Goal: Task Accomplishment & Management: Manage account settings

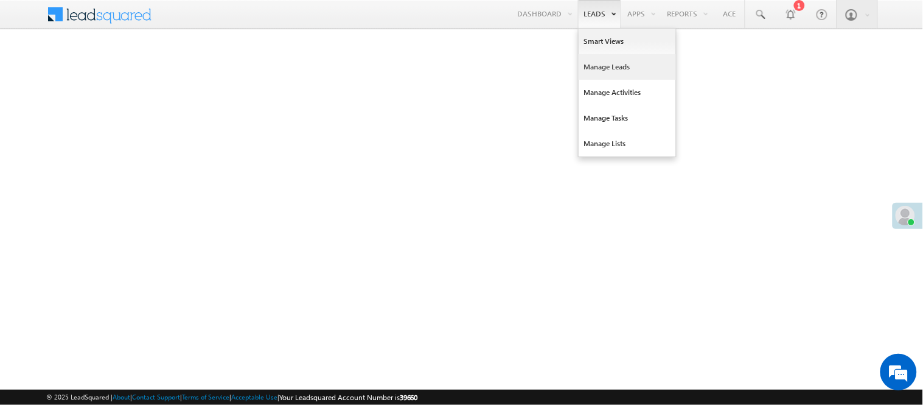
click at [606, 61] on link "Manage Leads" at bounding box center [627, 67] width 97 height 26
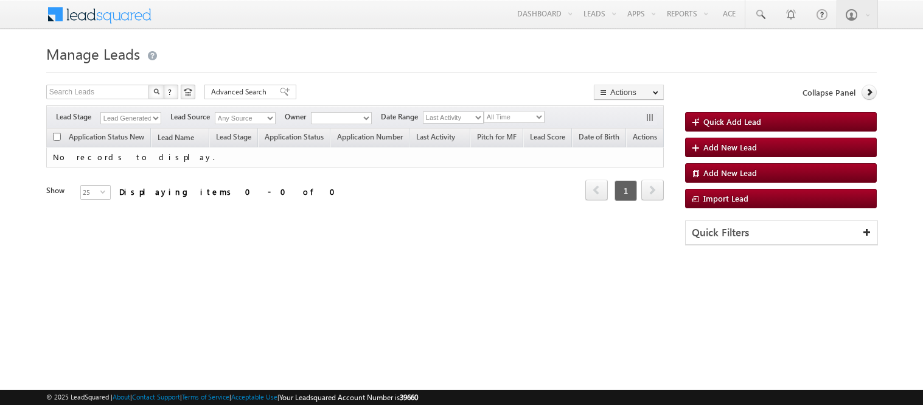
drag, startPoint x: 0, startPoint y: 0, endPoint x: 142, endPoint y: 119, distance: 184.9
click at [142, 119] on select "Lead Generated" at bounding box center [130, 118] width 61 height 12
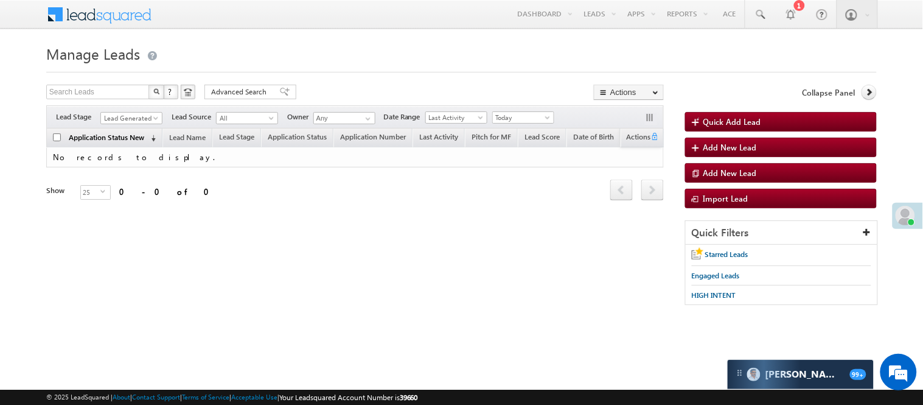
click at [129, 111] on span "Lead Generated" at bounding box center [131, 116] width 62 height 10
click at [135, 118] on span "Lead Generated" at bounding box center [130, 118] width 58 height 11
click at [136, 118] on span "Lead Generated" at bounding box center [130, 118] width 58 height 11
click at [116, 200] on link "Code Generated" at bounding box center [131, 205] width 61 height 11
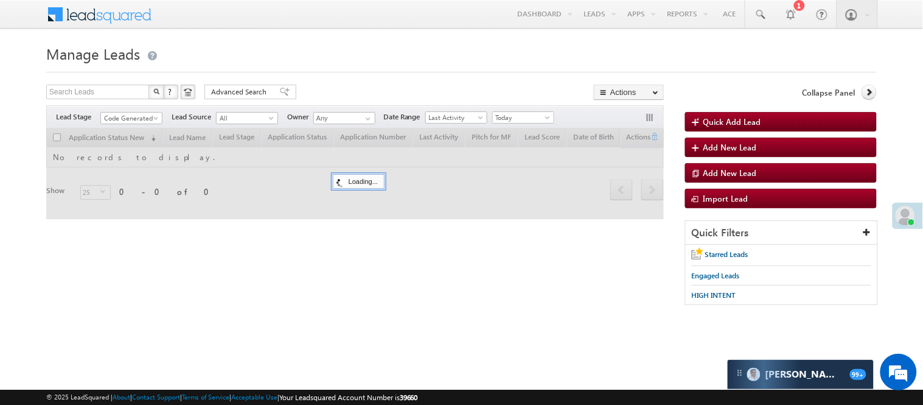
click at [317, 87] on div "Search Leads X ? 0 results found Advanced Search Advanced Search Advanced searc…" at bounding box center [355, 94] width 618 height 18
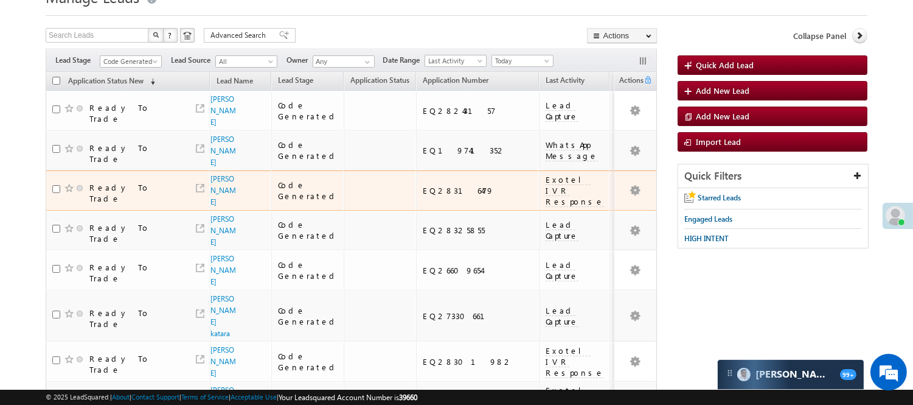
scroll to position [47, 0]
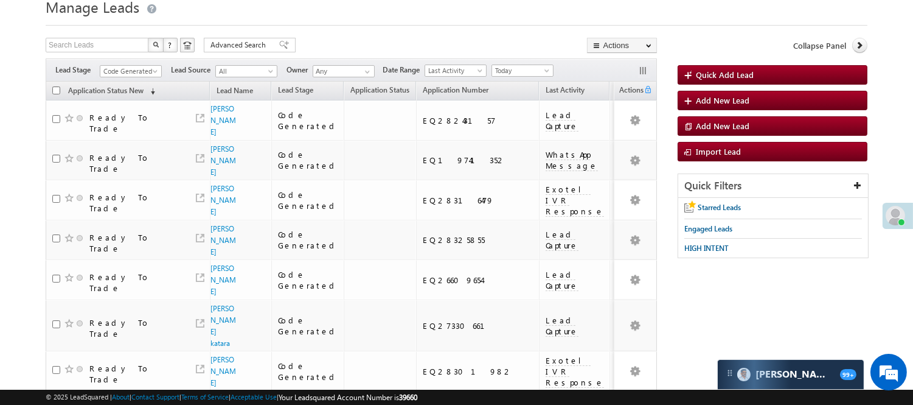
click at [132, 63] on div "Filters Lead Stage All Lead Generated Lead Talked - Pitch Not Done Lead Talked …" at bounding box center [352, 69] width 612 height 23
click at [132, 70] on span "Code Generated" at bounding box center [129, 71] width 58 height 11
click at [144, 94] on link "Lead Generated" at bounding box center [130, 96] width 61 height 11
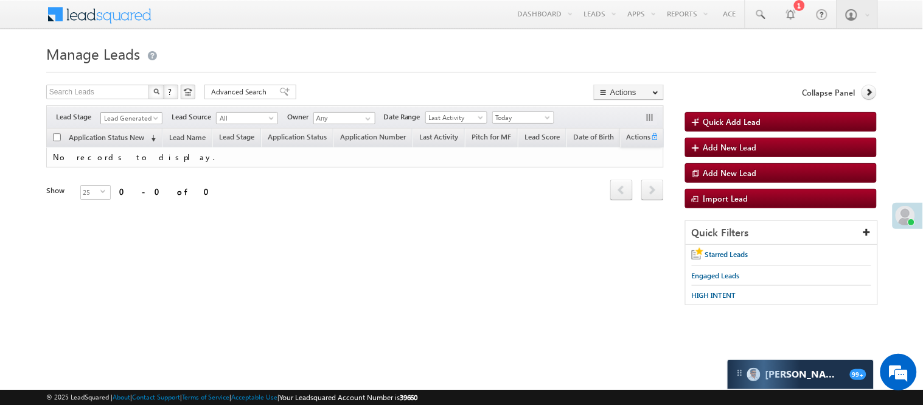
click at [136, 113] on span "Lead Generated" at bounding box center [130, 118] width 58 height 11
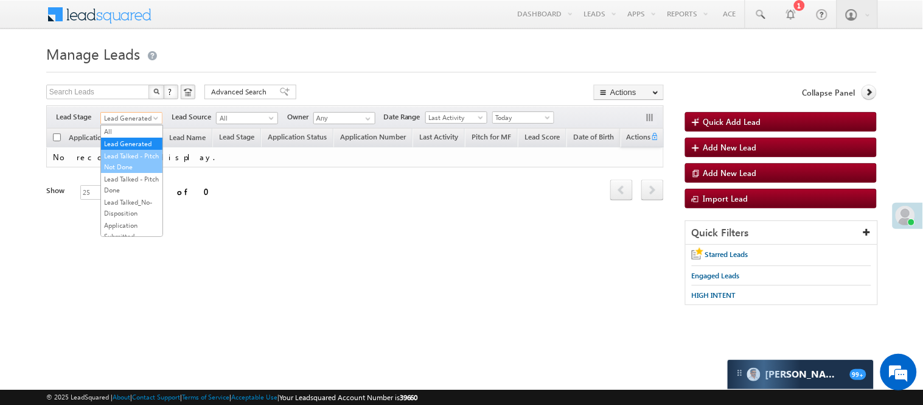
click at [137, 167] on link "Lead Talked - Pitch Not Done" at bounding box center [131, 161] width 61 height 22
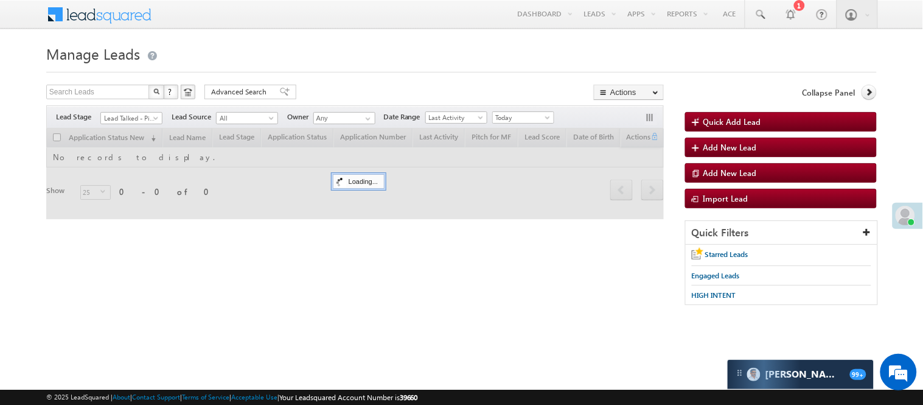
click at [154, 116] on span at bounding box center [157, 121] width 10 height 10
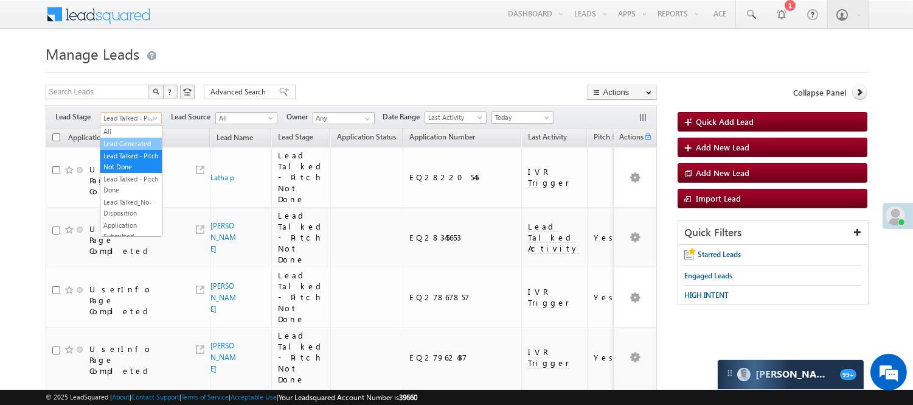
click at [134, 148] on link "Lead Generated" at bounding box center [130, 143] width 61 height 11
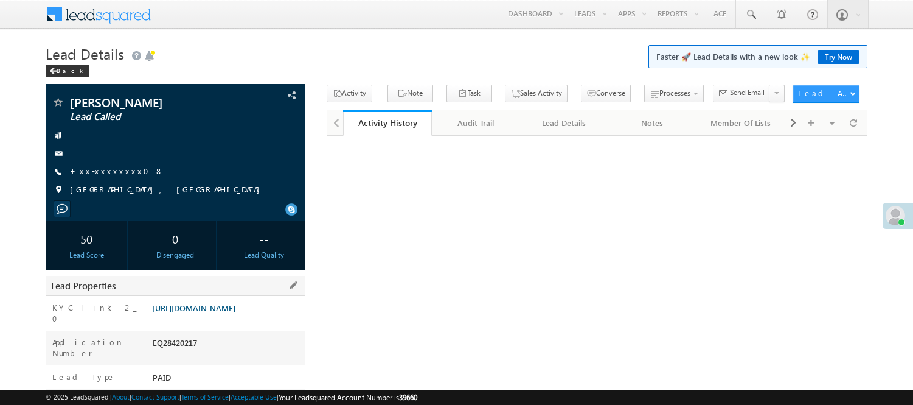
scroll to position [204, 0]
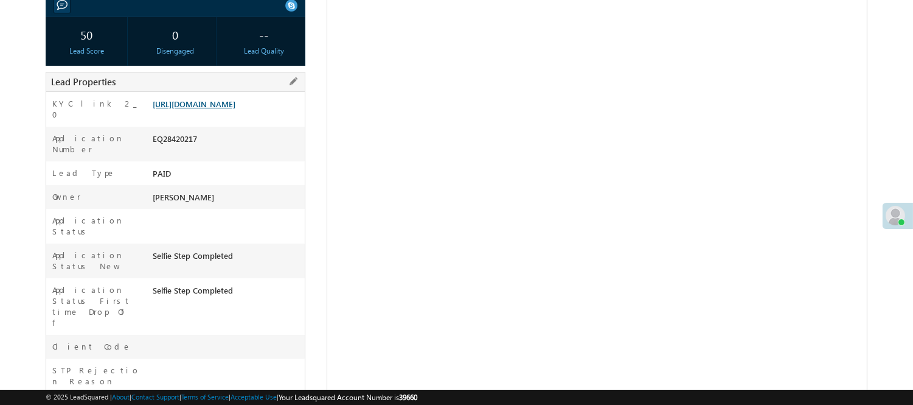
click at [214, 109] on link "https://angelbroking1-pk3em7sa.customui-test.leadsquared.com?leadId=3688d7cc-d2…" at bounding box center [194, 104] width 83 height 10
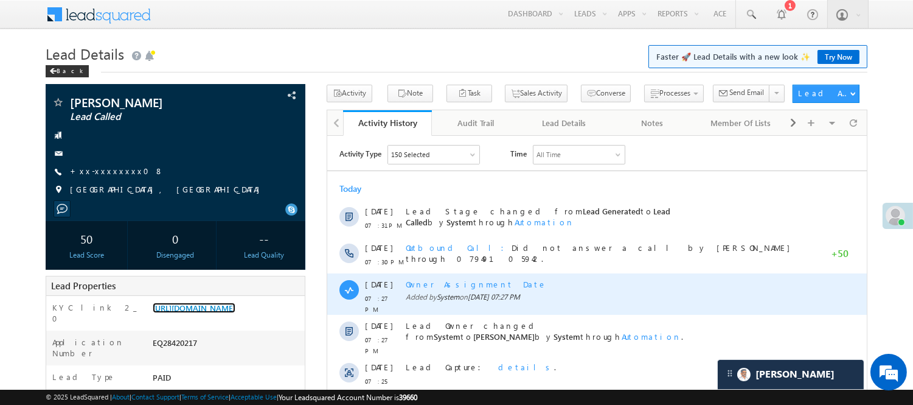
scroll to position [68, 0]
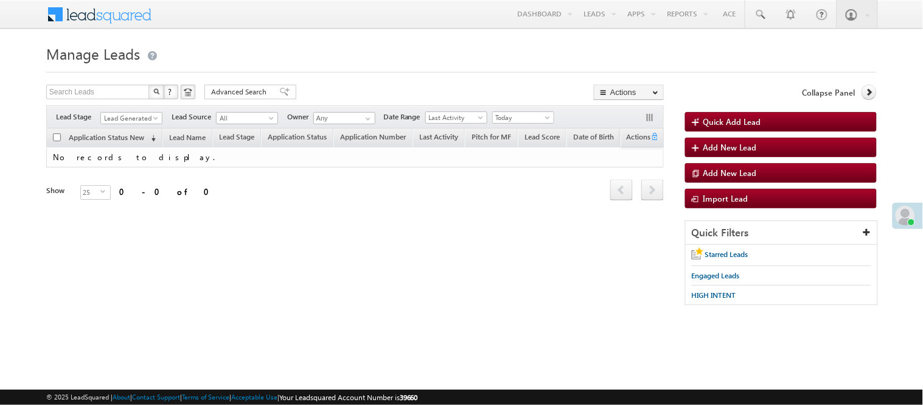
click at [147, 111] on div "Filters Lead Stage Lead Generated Lead Generated Lead Source All All Owner Any …" at bounding box center [355, 116] width 618 height 23
click at [144, 113] on span "Lead Generated" at bounding box center [130, 118] width 58 height 11
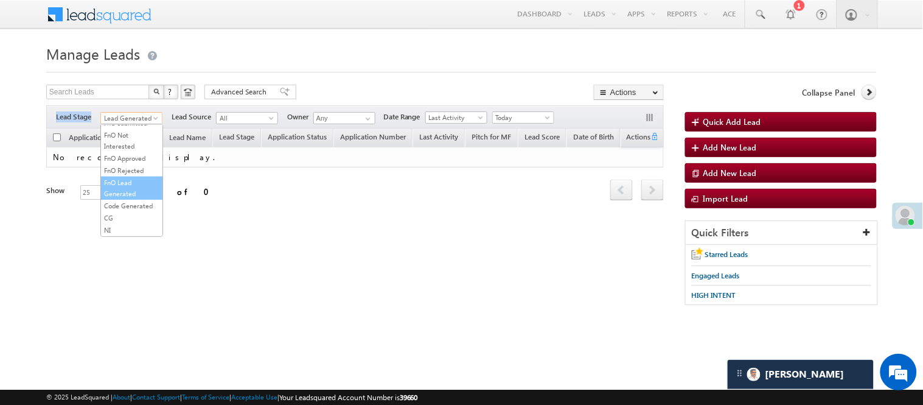
scroll to position [302, 0]
click at [120, 203] on link "Code Generated" at bounding box center [131, 205] width 61 height 11
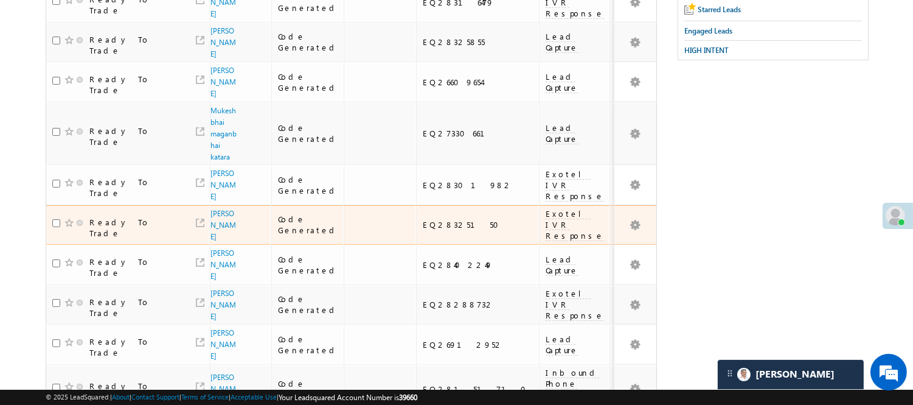
scroll to position [0, 0]
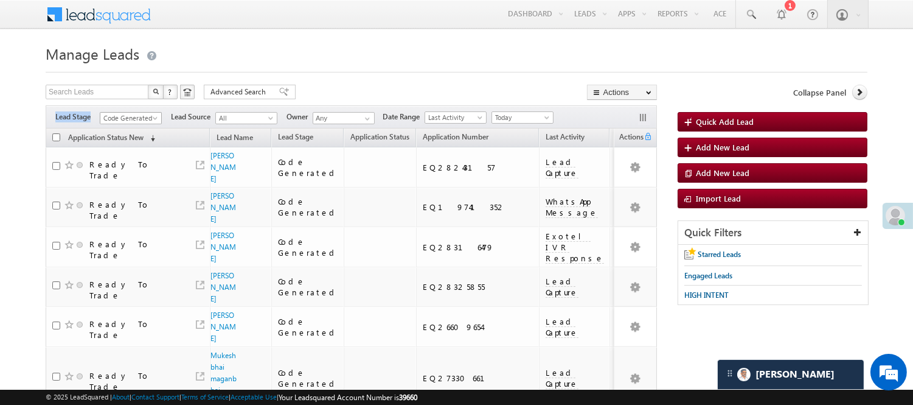
click at [159, 113] on link "Code Generated" at bounding box center [131, 118] width 62 height 12
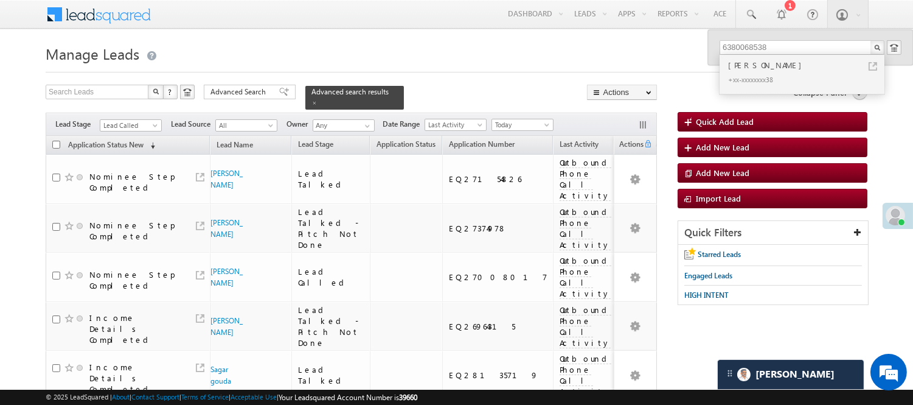
type input "6380068538"
click at [753, 65] on div "Mathan kumar" at bounding box center [807, 64] width 163 height 13
click at [763, 68] on div "Mathan kumar" at bounding box center [807, 64] width 163 height 13
click at [763, 69] on div "Mathan kumar" at bounding box center [807, 64] width 163 height 13
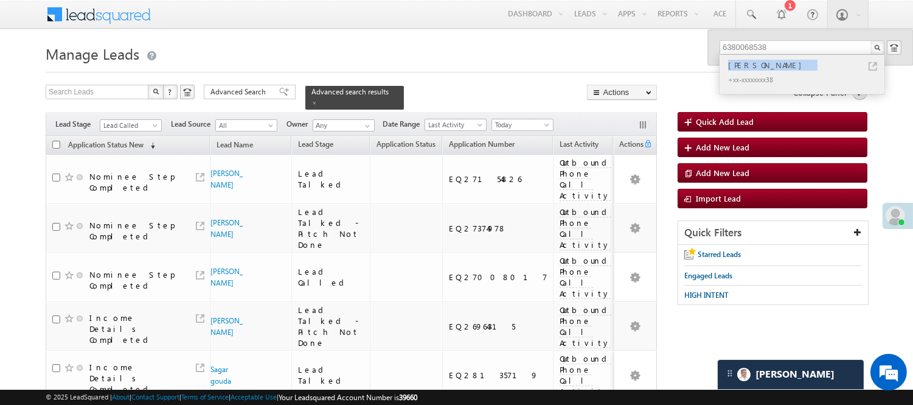
click at [763, 69] on div "Mathan kumar" at bounding box center [807, 64] width 163 height 13
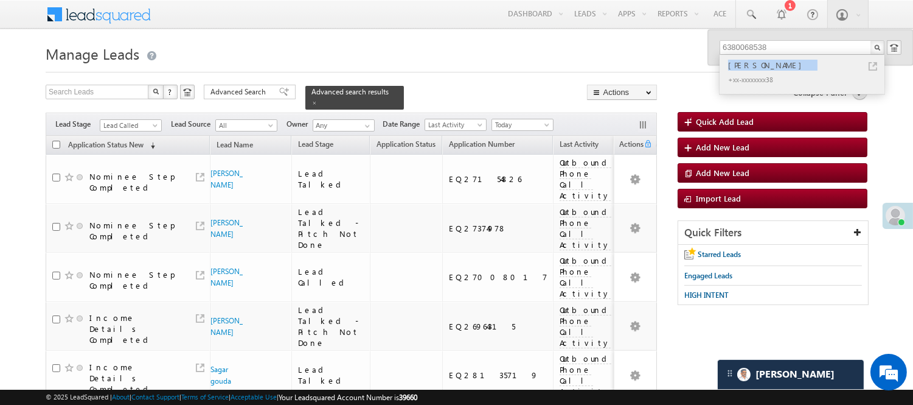
click at [761, 69] on div "Mathan kumar" at bounding box center [807, 64] width 163 height 13
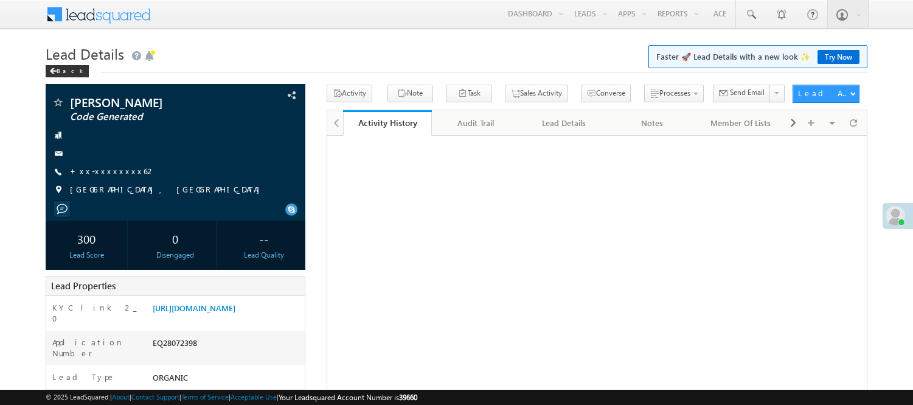
click at [0, 0] on link "Manage Leads" at bounding box center [0, 0] width 0 height 0
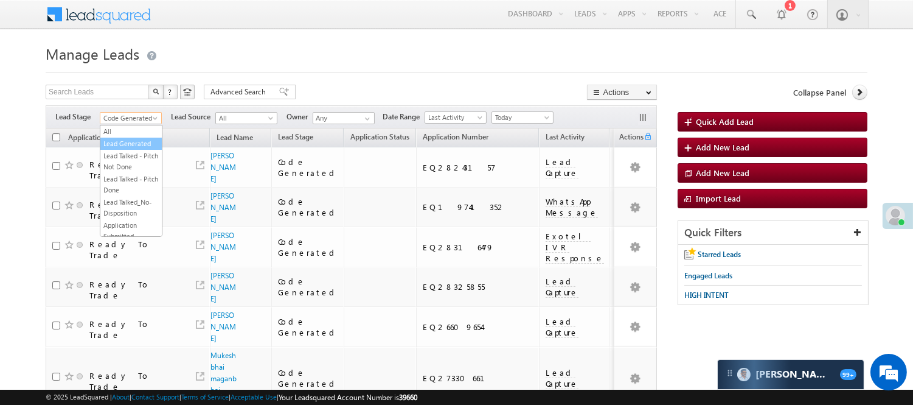
click at [131, 140] on link "Lead Generated" at bounding box center [130, 143] width 61 height 11
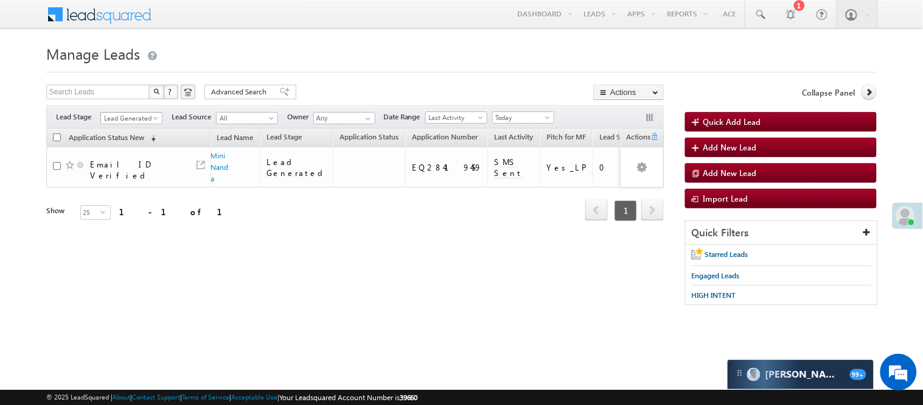
click at [132, 113] on span "Lead Generated" at bounding box center [130, 118] width 58 height 11
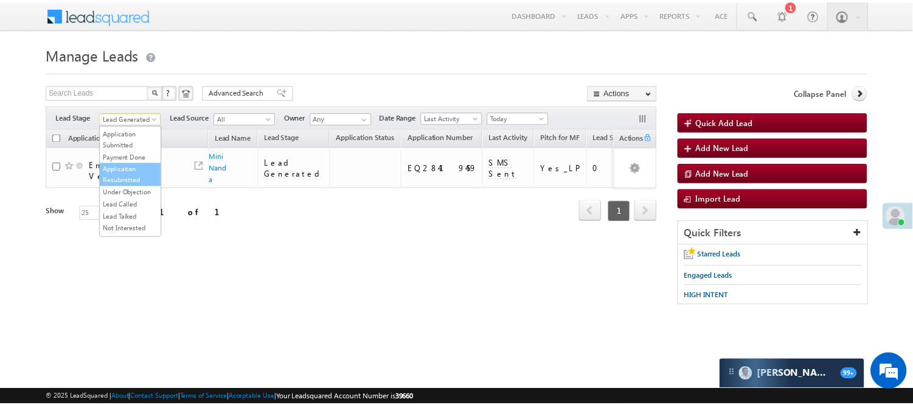
scroll to position [99, 0]
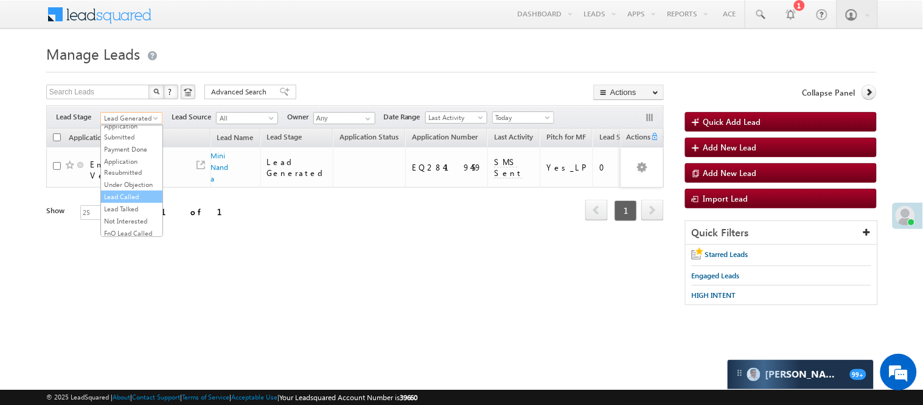
click at [126, 202] on link "Lead Called" at bounding box center [131, 196] width 61 height 11
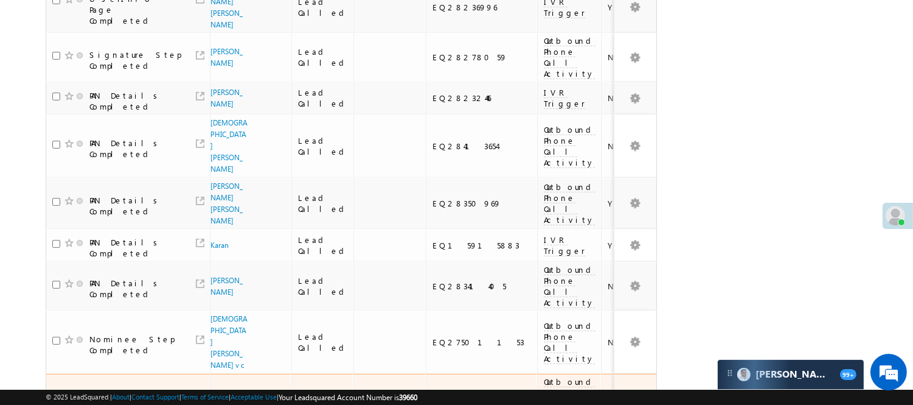
scroll to position [884, 0]
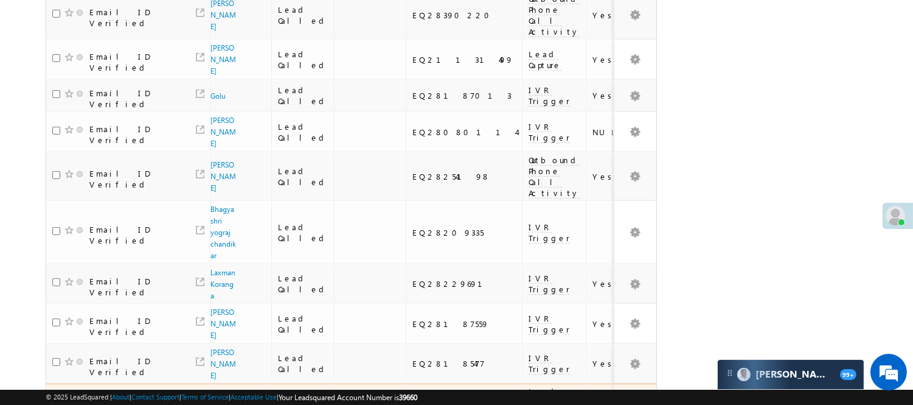
scroll to position [913, 0]
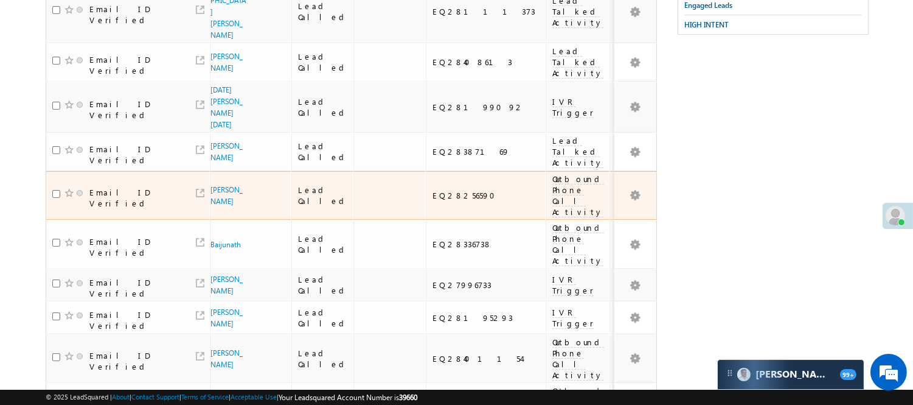
scroll to position [0, 0]
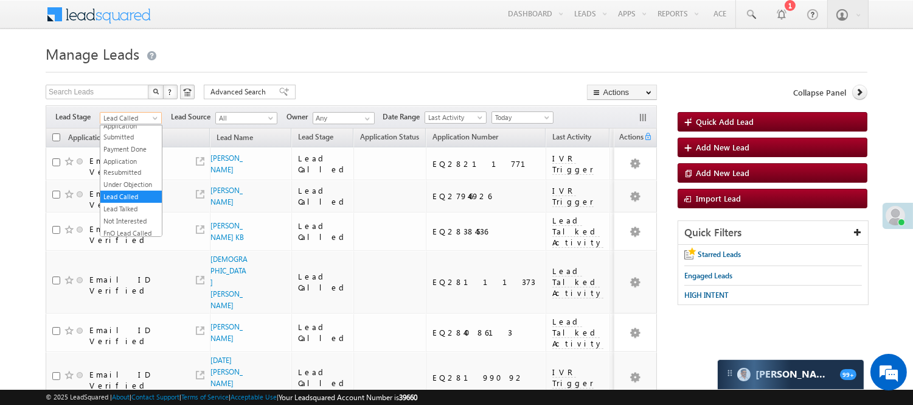
click at [135, 114] on span "Lead Called" at bounding box center [129, 118] width 58 height 11
click at [144, 147] on link "Lead Generated" at bounding box center [130, 143] width 61 height 11
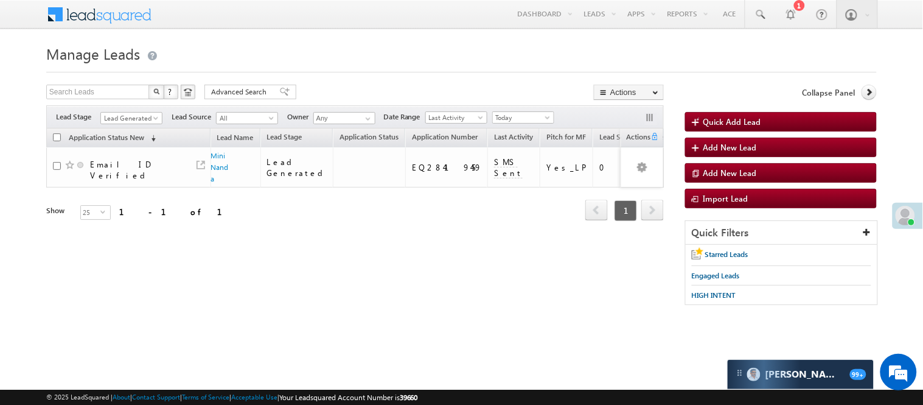
click at [142, 105] on div "Search Leads X ? 1 results found Advanced Search Advanced Search Advanced searc…" at bounding box center [355, 170] width 618 height 170
click at [139, 113] on span "Lead Generated" at bounding box center [130, 118] width 58 height 11
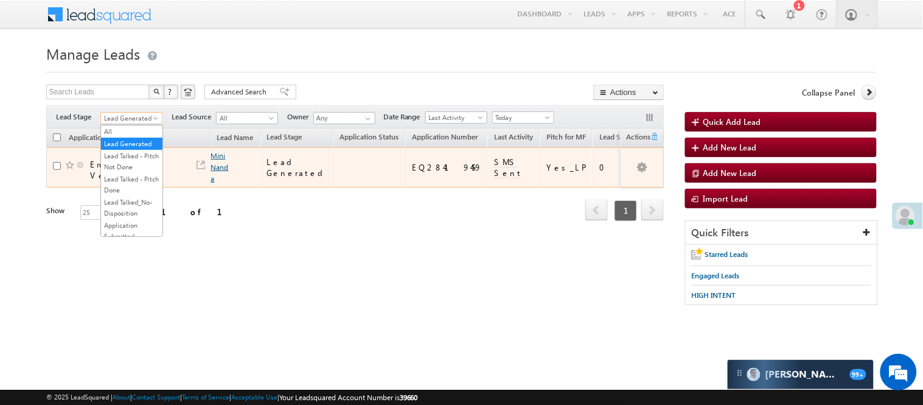
click at [220, 158] on link "Mini Nanda" at bounding box center [220, 167] width 18 height 32
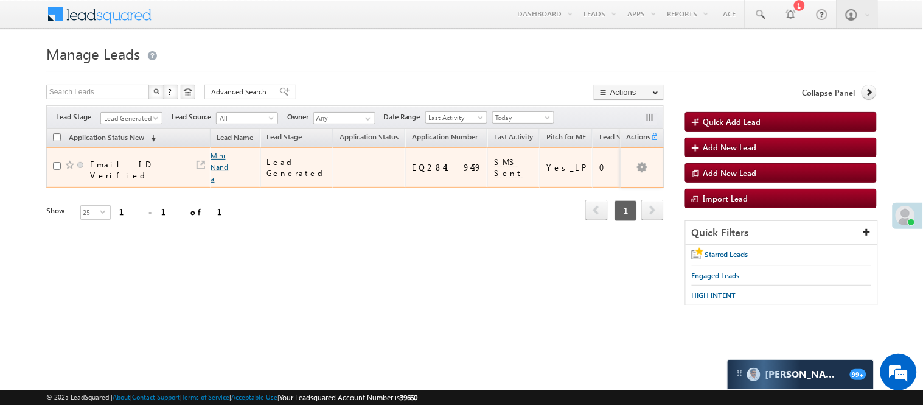
click at [220, 158] on link "Mini Nanda" at bounding box center [220, 167] width 18 height 32
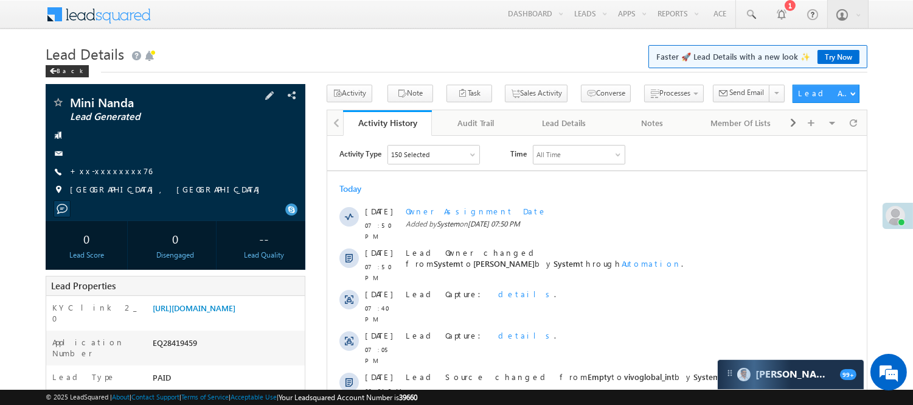
click at [99, 178] on span "+xx-xxxxxxxx76" at bounding box center [111, 172] width 82 height 12
click at [102, 172] on link "+xx-xxxxxxxx76" at bounding box center [111, 171] width 82 height 10
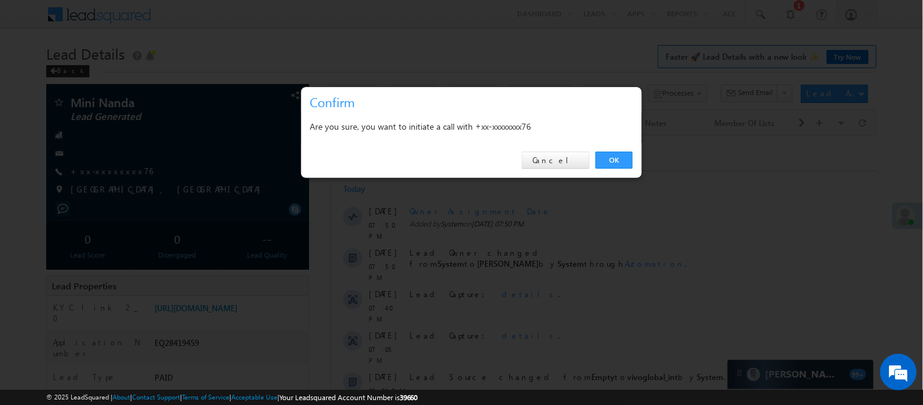
click at [594, 166] on div "OK Cancel" at bounding box center [471, 160] width 341 height 35
click at [606, 162] on link "OK" at bounding box center [614, 160] width 37 height 17
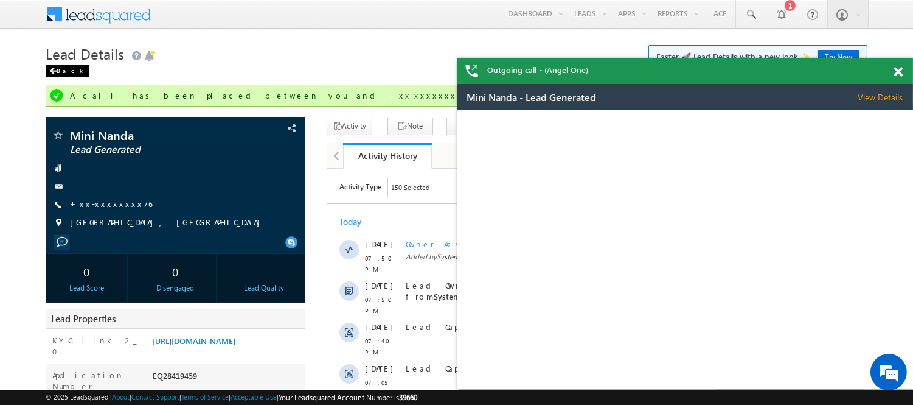
click at [63, 69] on div "Back" at bounding box center [67, 71] width 43 height 12
click at [63, 68] on div "Back" at bounding box center [67, 71] width 43 height 12
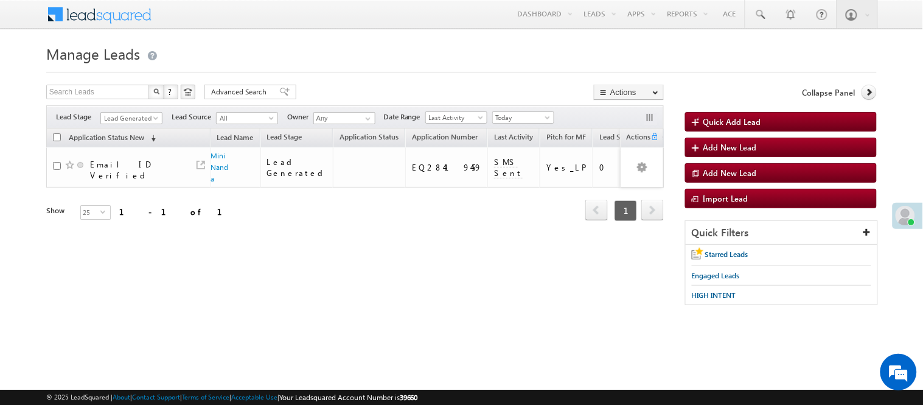
click at [155, 108] on div "Filters Lead Stage Lead Generated Lead Generated Lead Source All All Owner Any …" at bounding box center [355, 116] width 618 height 23
click at [134, 116] on span "Lead Generated" at bounding box center [130, 118] width 58 height 11
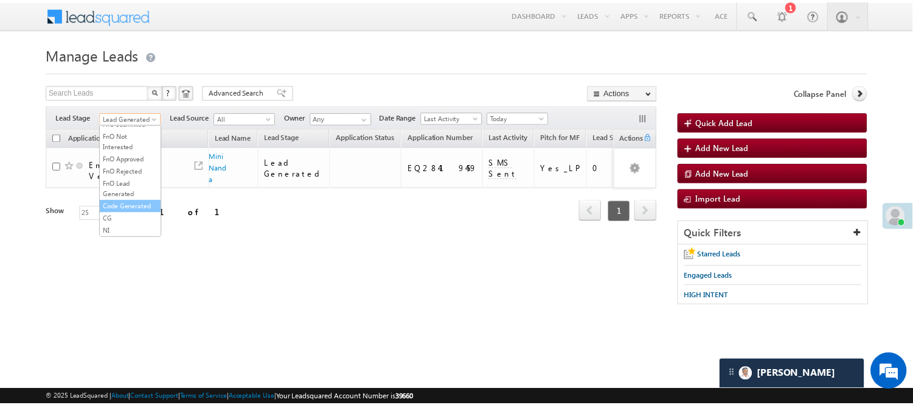
scroll to position [302, 0]
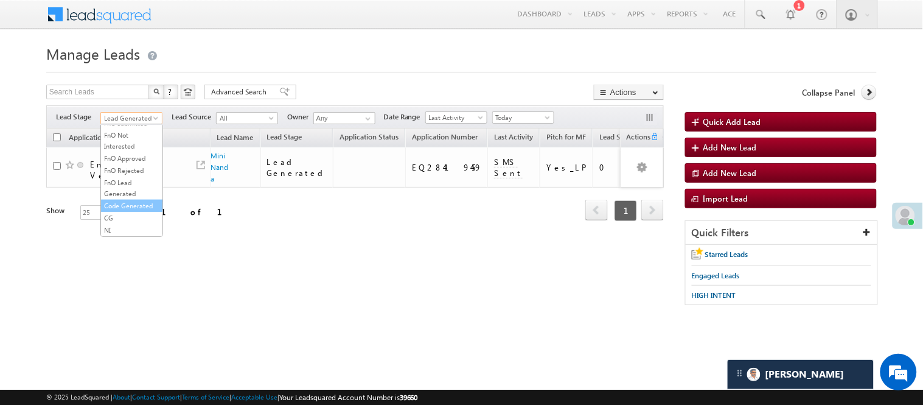
click at [120, 200] on link "Code Generated" at bounding box center [131, 205] width 61 height 11
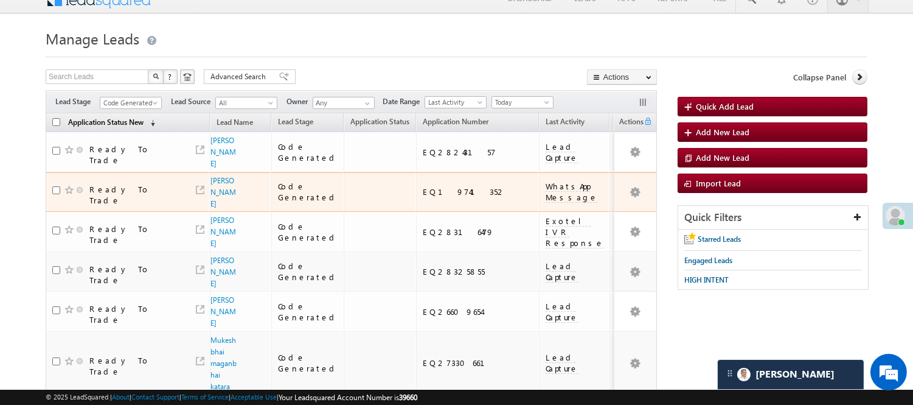
scroll to position [0, 0]
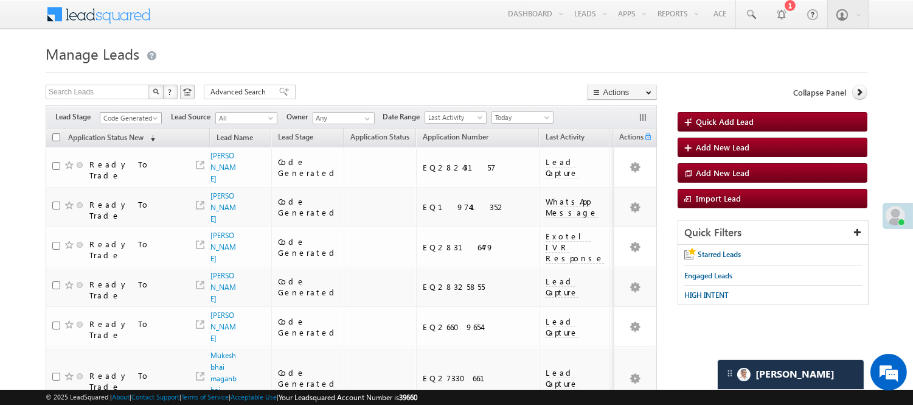
click at [116, 116] on span "Code Generated" at bounding box center [129, 118] width 58 height 11
click at [120, 149] on link "Lead Generated" at bounding box center [130, 143] width 61 height 11
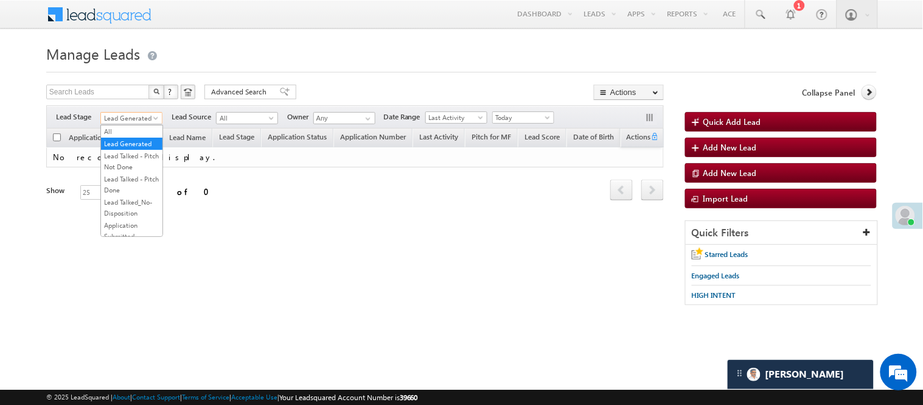
click at [130, 120] on span "Lead Generated" at bounding box center [130, 118] width 58 height 11
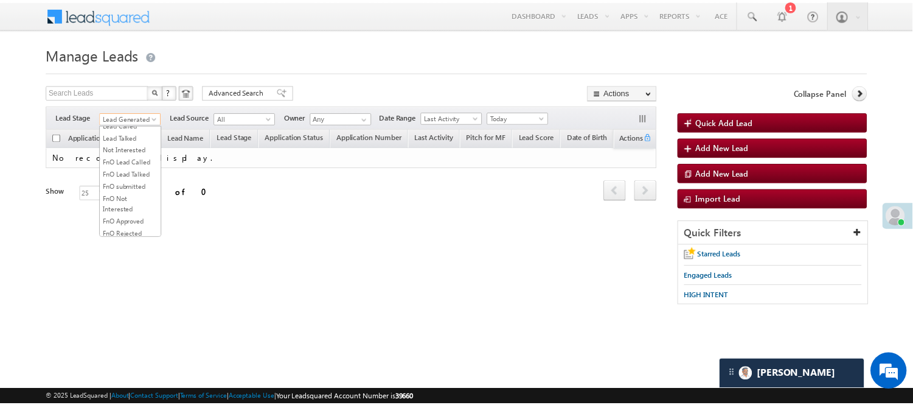
scroll to position [167, 0]
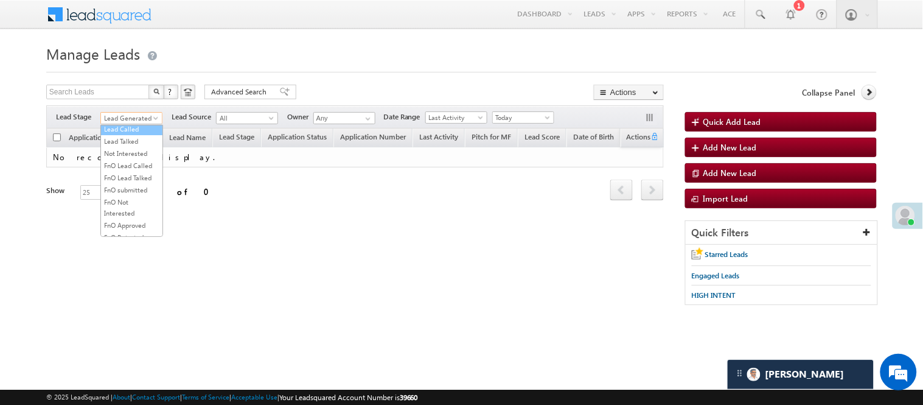
click at [123, 134] on link "Lead Called" at bounding box center [131, 129] width 61 height 11
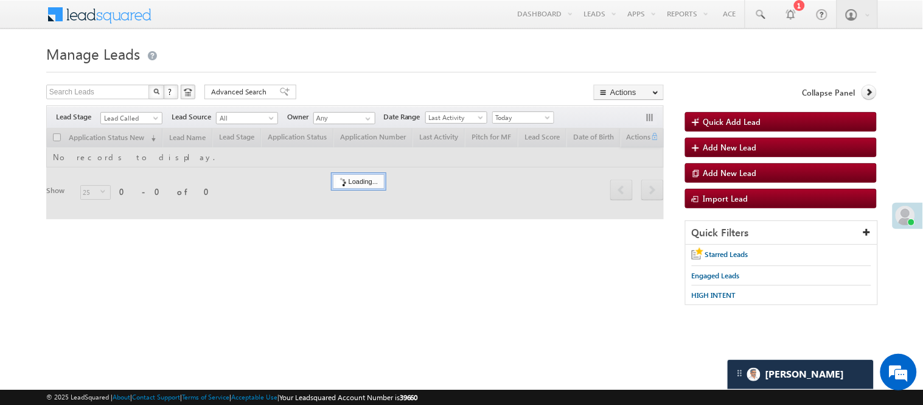
click at [399, 24] on div "Menu [PERSON_NAME] [PERSON_NAME] .Yada v@ang elbro king. com Angel Broki" at bounding box center [461, 15] width 831 height 30
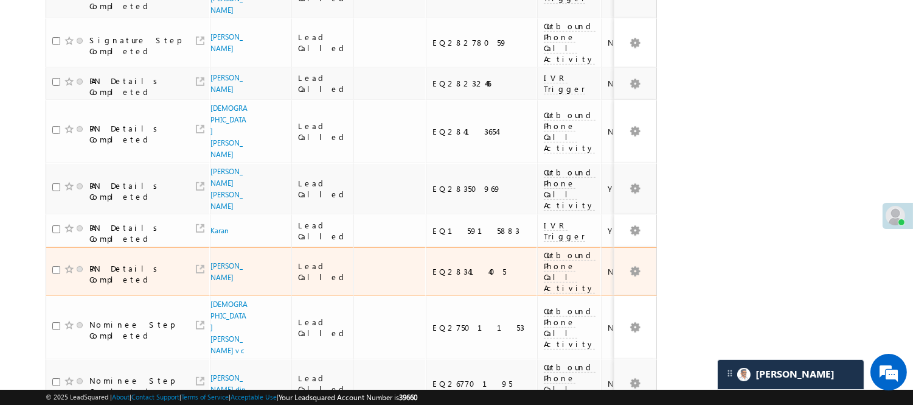
scroll to position [884, 0]
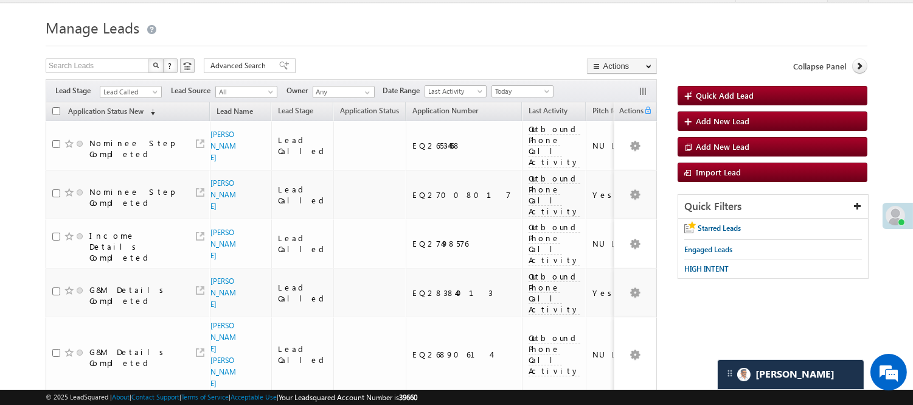
scroll to position [0, 0]
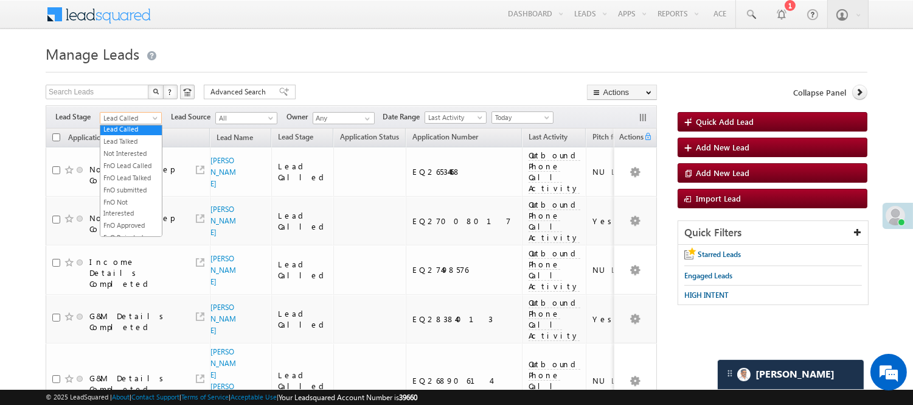
click at [139, 117] on span "Lead Called" at bounding box center [129, 118] width 58 height 11
click at [142, 141] on link "Lead Generated" at bounding box center [130, 143] width 61 height 11
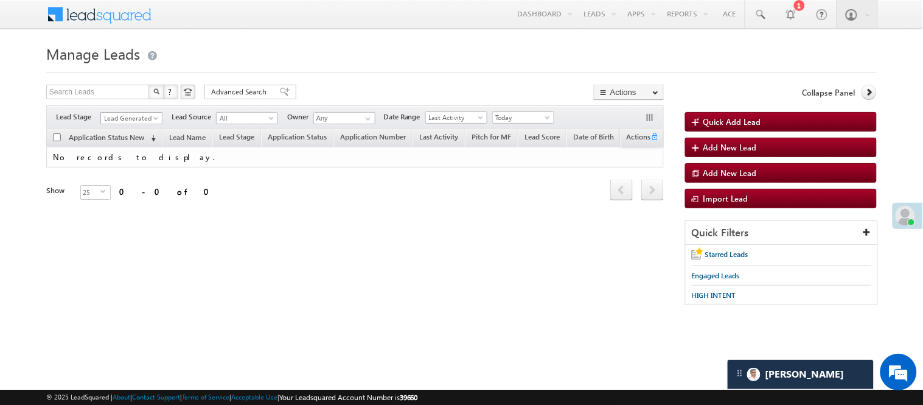
click at [129, 113] on span "Lead Generated" at bounding box center [130, 118] width 58 height 11
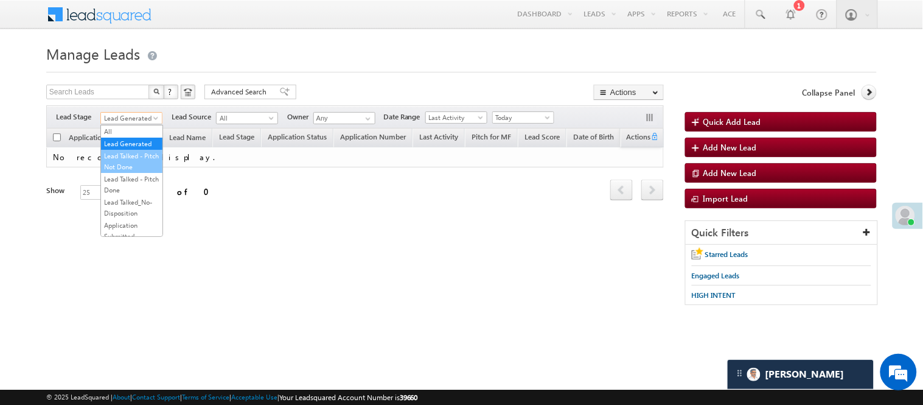
click at [117, 172] on link "Lead Talked - Pitch Not Done" at bounding box center [131, 161] width 61 height 22
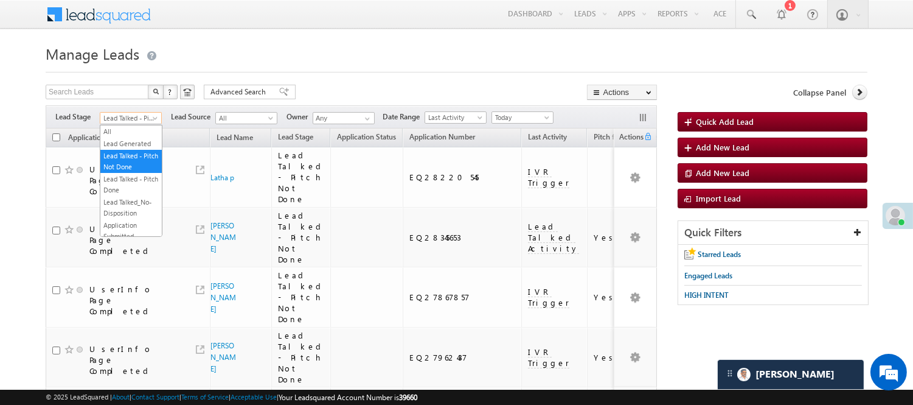
click at [125, 119] on span "Lead Talked - Pitch Not Done" at bounding box center [129, 118] width 58 height 11
click at [116, 149] on link "Lead Generated" at bounding box center [130, 143] width 61 height 11
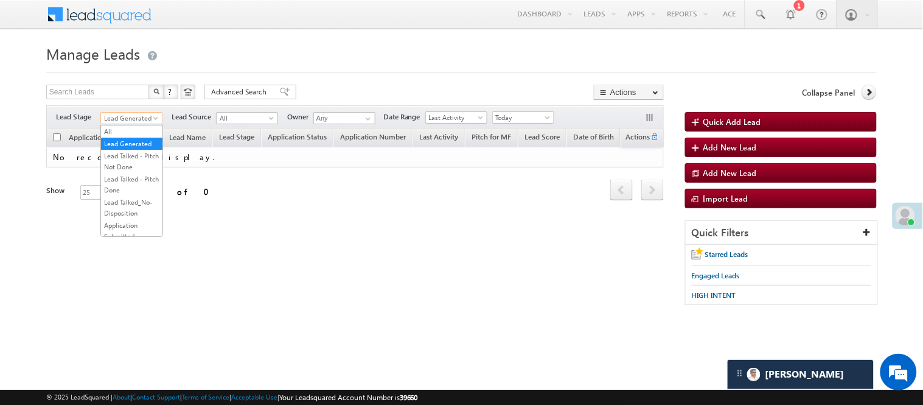
click at [134, 117] on span "Lead Generated" at bounding box center [130, 118] width 58 height 11
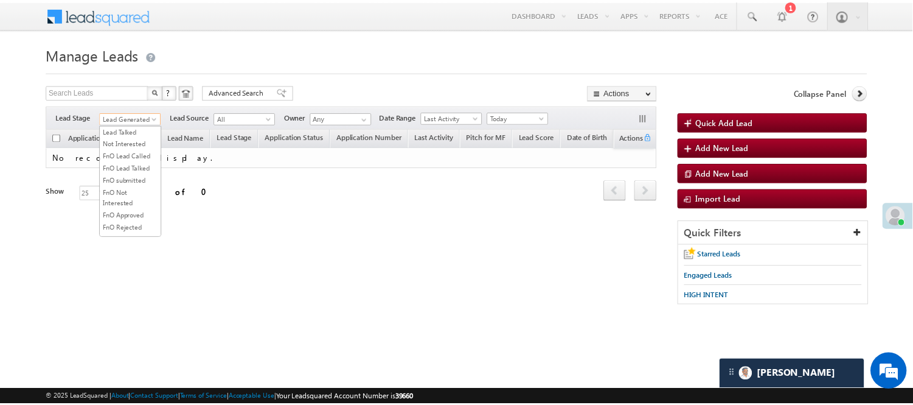
scroll to position [270, 0]
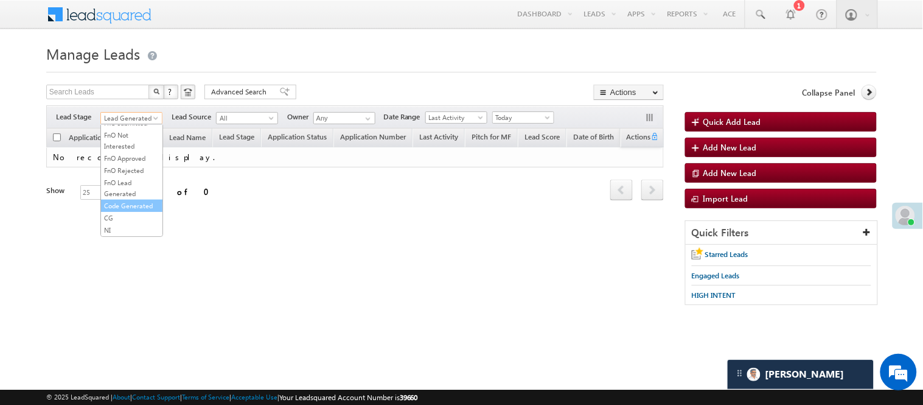
click at [130, 211] on link "Code Generated" at bounding box center [131, 205] width 61 height 11
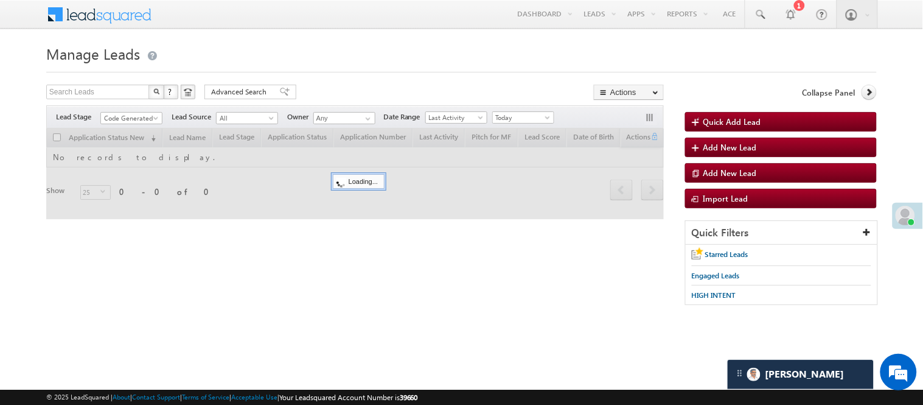
click at [333, 85] on div "Search Leads X ? 0 results found Advanced Search Advanced Search Advanced searc…" at bounding box center [355, 94] width 618 height 18
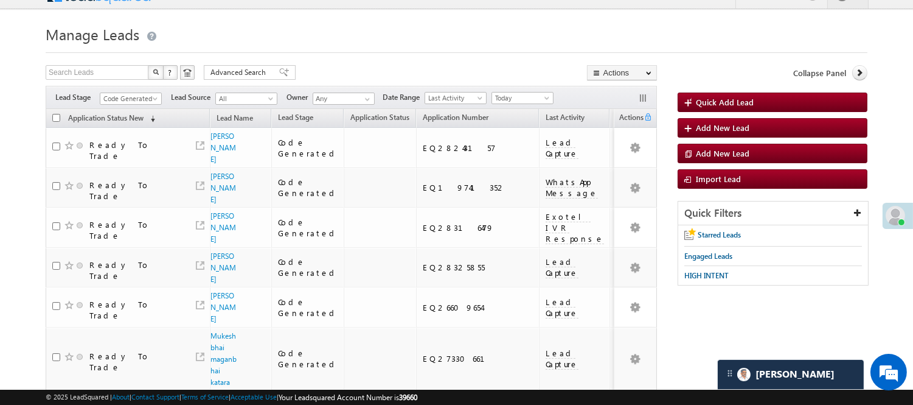
scroll to position [0, 0]
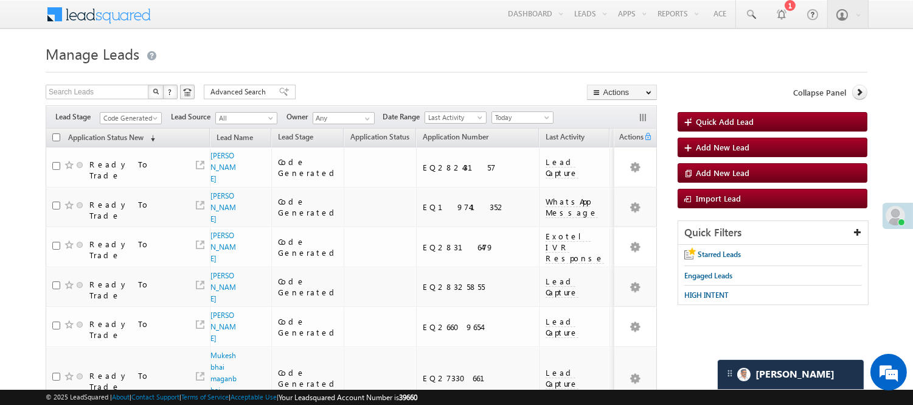
click at [144, 108] on div "Filters Lead Stage All Lead Generated Lead Talked - Pitch Not Done Lead Talked …" at bounding box center [352, 116] width 612 height 23
click at [117, 119] on span "Code Generated" at bounding box center [129, 118] width 58 height 11
click at [126, 149] on link "Lead Generated" at bounding box center [130, 143] width 61 height 11
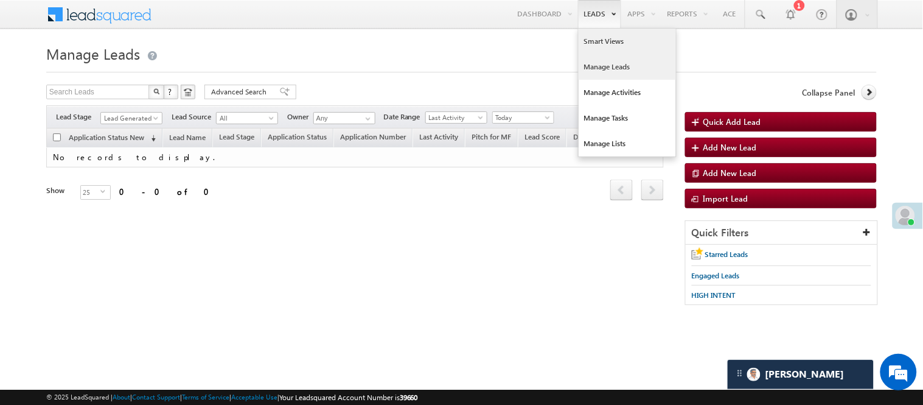
click at [601, 40] on link "Smart Views" at bounding box center [627, 42] width 97 height 26
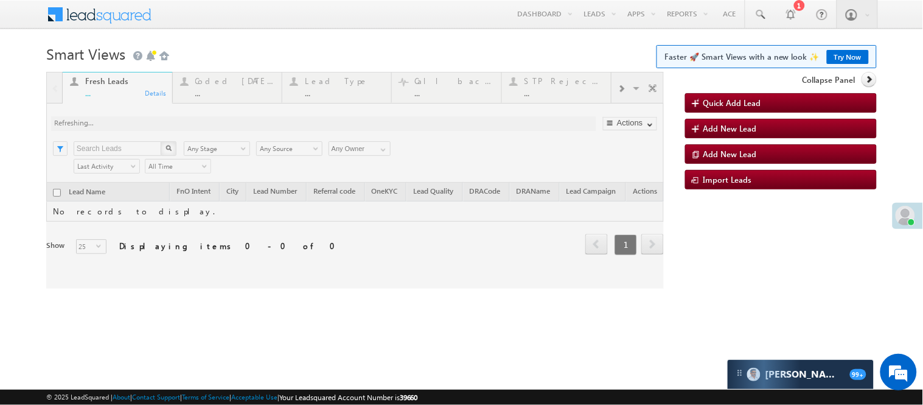
click at [215, 94] on div at bounding box center [355, 180] width 618 height 217
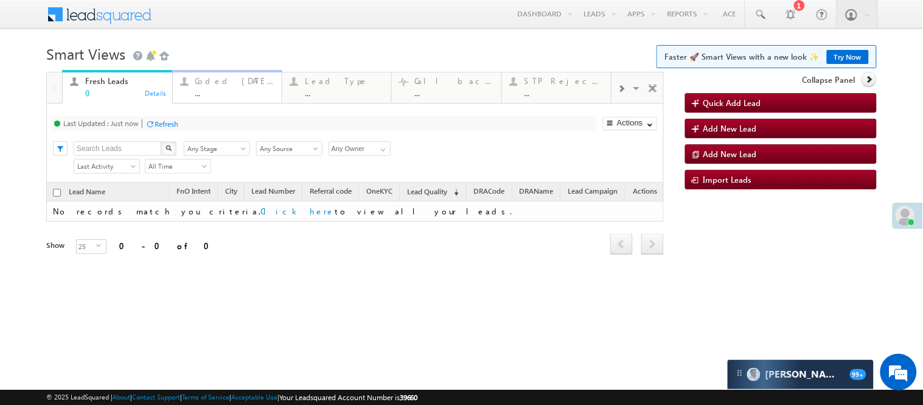
click at [215, 94] on div "..." at bounding box center [234, 92] width 79 height 9
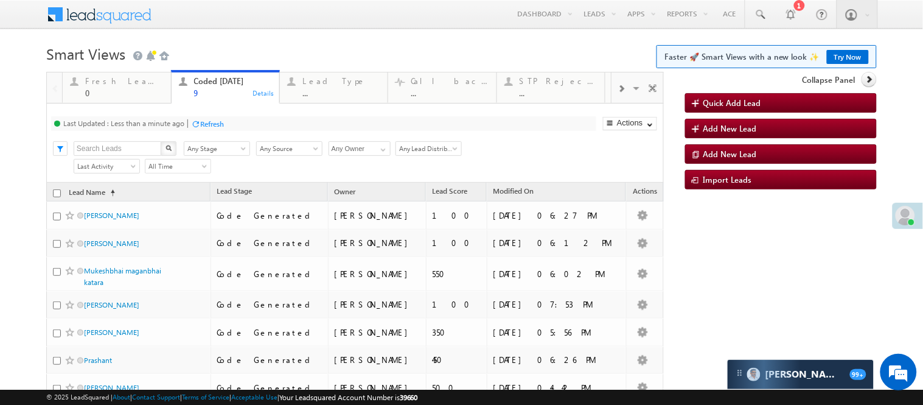
click at [268, 52] on h1 "Smart Views Getting Started Faster 🚀 Smart Views with a new look ✨ Try Now" at bounding box center [461, 53] width 831 height 24
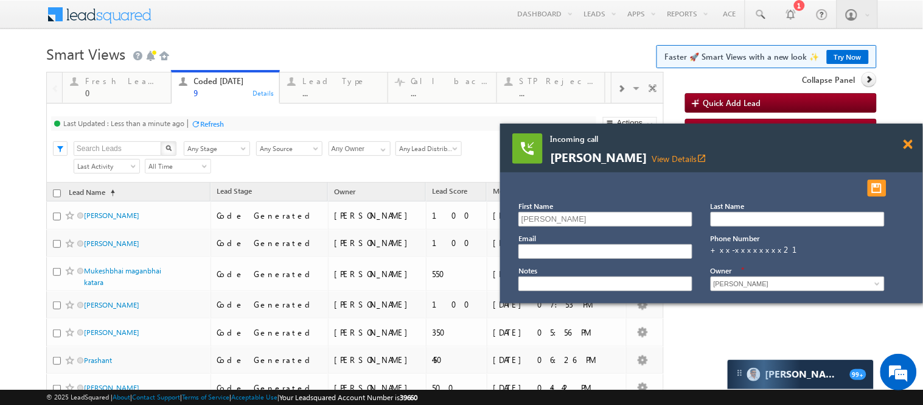
click at [907, 144] on span at bounding box center [908, 144] width 9 height 10
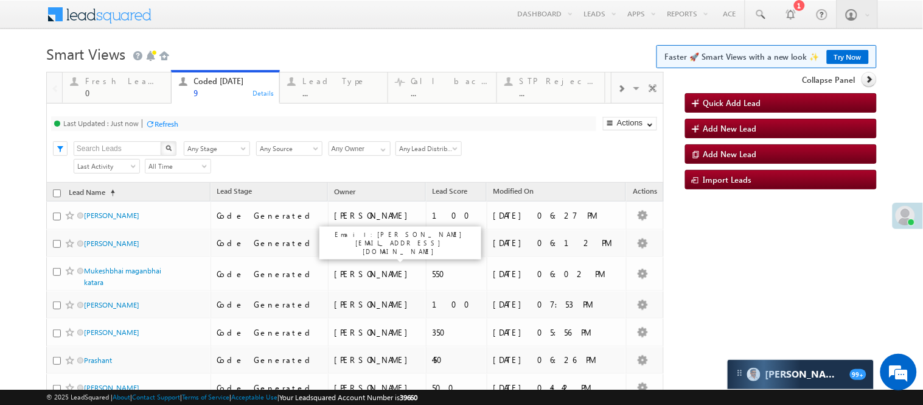
click at [335, 29] on div "Menu [PERSON_NAME] [PERSON_NAME] .Yada v@ang elbro king. com Angel Broki" at bounding box center [461, 15] width 831 height 30
click at [420, 33] on body "Menu [PERSON_NAME] [PERSON_NAME] .Yada v@ang elbro king. com" at bounding box center [461, 276] width 923 height 552
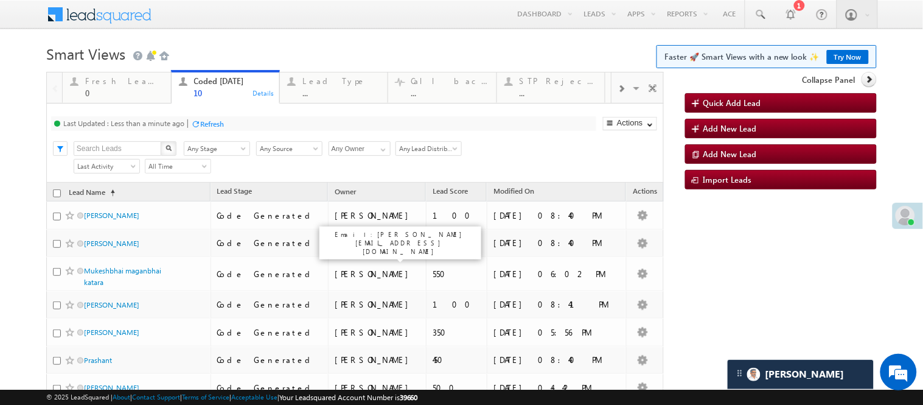
click at [341, 50] on h1 "Smart Views Getting Started Faster 🚀 Smart Views with a new look ✨ Try Now" at bounding box center [461, 53] width 831 height 24
click at [755, 18] on link at bounding box center [760, 14] width 29 height 28
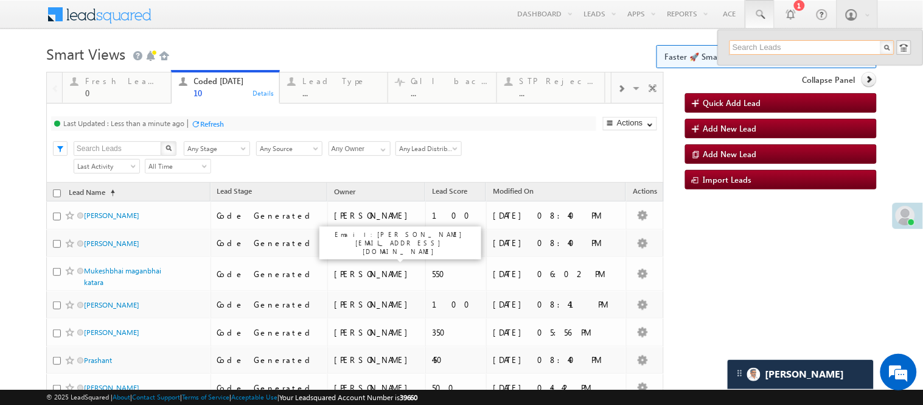
click at [769, 49] on input "text" at bounding box center [812, 47] width 165 height 15
paste input "EQ28210328"
drag, startPoint x: 772, startPoint y: 52, endPoint x: 679, endPoint y: 44, distance: 93.4
click at [679, 44] on body "Menu [PERSON_NAME] [PERSON_NAME] .Yada v@ang elbro king. com" at bounding box center [461, 276] width 923 height 552
type input "EQ28210328"
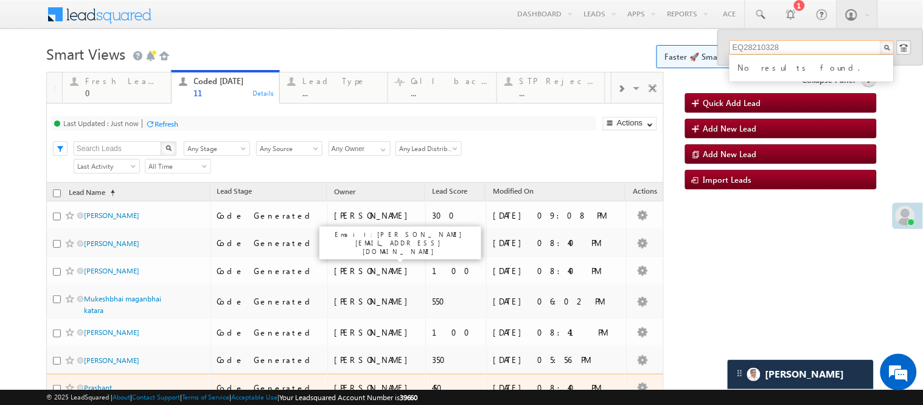
scroll to position [203, 0]
